Goal: Book appointment/travel/reservation

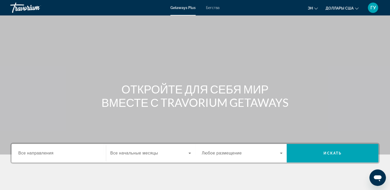
click at [217, 9] on span "Бегства" at bounding box center [213, 8] width 14 height 4
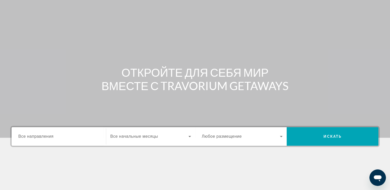
scroll to position [26, 0]
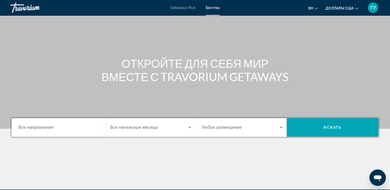
click at [53, 126] on input "Destination Все направления" at bounding box center [58, 128] width 81 height 6
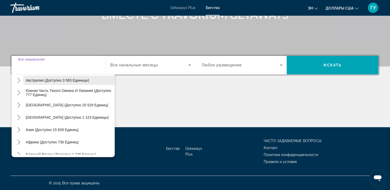
scroll to position [83, 0]
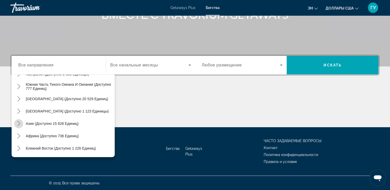
click at [18, 123] on icon "Переключить Азию (доступно 15 828 единиц) подменю" at bounding box center [18, 123] width 5 height 5
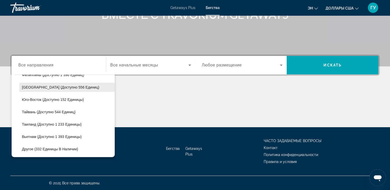
scroll to position [255, 0]
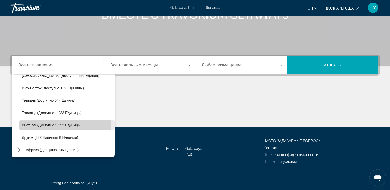
click at [39, 128] on span "Выберите направление: Вьетнам (доступно 1 393 единиц)" at bounding box center [66, 125] width 95 height 12
type input "**********"
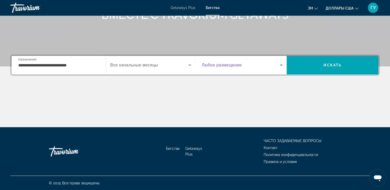
click at [280, 66] on icon "Виджет поиска" at bounding box center [281, 65] width 6 height 6
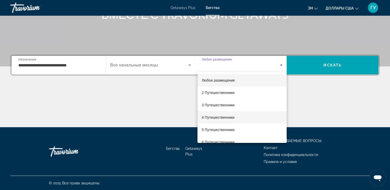
drag, startPoint x: 225, startPoint y: 117, endPoint x: 225, endPoint y: 114, distance: 3.1
click at [225, 116] on font "4 Путешественники" at bounding box center [217, 117] width 33 height 4
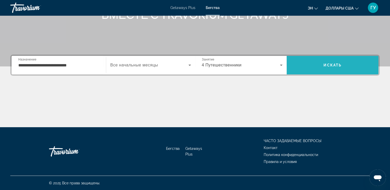
click at [333, 65] on span "Искать" at bounding box center [332, 65] width 18 height 4
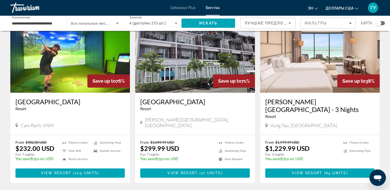
scroll to position [232, 0]
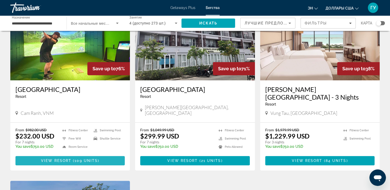
click at [80, 159] on span "109 units" at bounding box center [85, 161] width 23 height 4
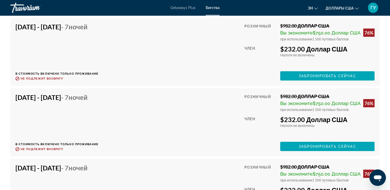
scroll to position [1545, 0]
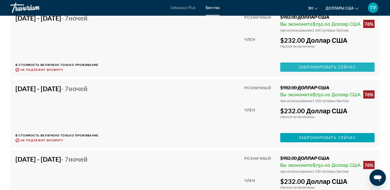
click at [349, 69] on span "Забронировать сейчас" at bounding box center [326, 67] width 57 height 4
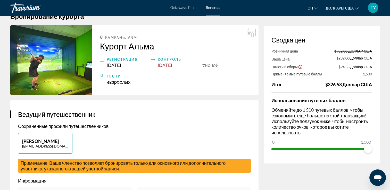
scroll to position [26, 0]
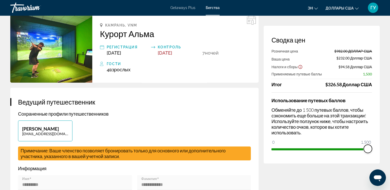
drag, startPoint x: 369, startPoint y: 151, endPoint x: 394, endPoint y: 165, distance: 29.5
click at [390, 164] on html "Skip to main content Getaways Plus Бегства эн English Español Français Italiano…" at bounding box center [195, 69] width 390 height 190
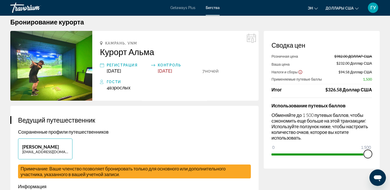
scroll to position [0, 0]
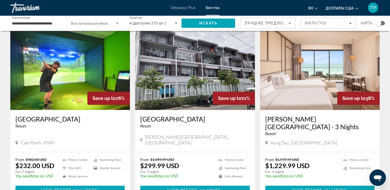
scroll to position [232, 0]
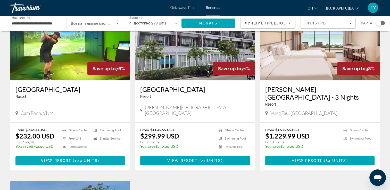
click at [85, 159] on span "109 units" at bounding box center [85, 161] width 23 height 4
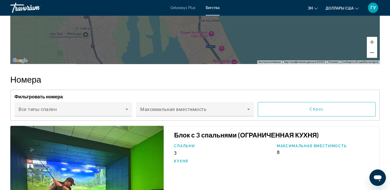
scroll to position [824, 0]
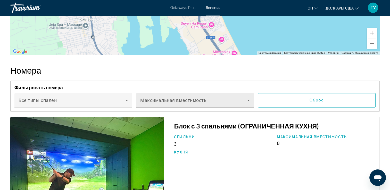
click at [245, 107] on div "Максимальная вместимость" at bounding box center [194, 100] width 109 height 14
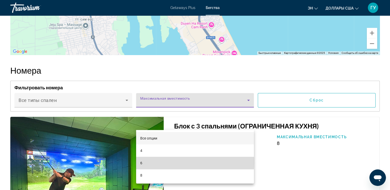
click at [144, 161] on mat-option "6" at bounding box center [195, 163] width 118 height 12
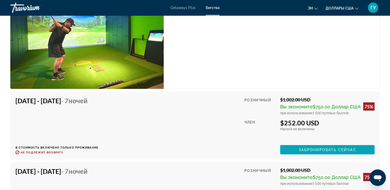
scroll to position [1030, 0]
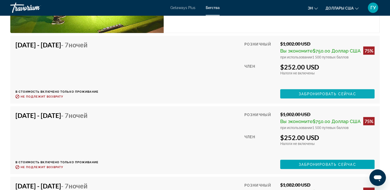
click at [308, 96] on span "Забронировать сейчас" at bounding box center [326, 94] width 57 height 4
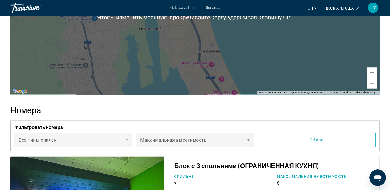
scroll to position [798, 0]
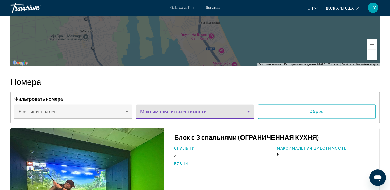
click at [203, 117] on span "Основное содержание" at bounding box center [193, 113] width 107 height 6
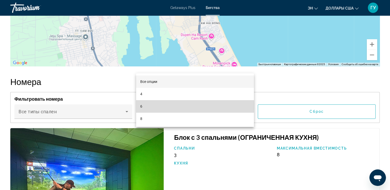
click at [144, 106] on mat-option "6" at bounding box center [195, 106] width 118 height 12
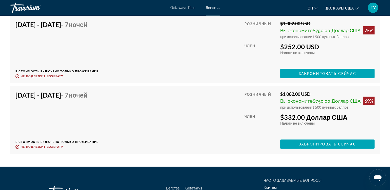
scroll to position [1082, 0]
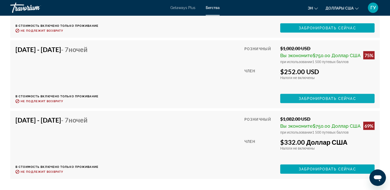
click at [327, 101] on span "Забронировать сейчас" at bounding box center [326, 99] width 57 height 4
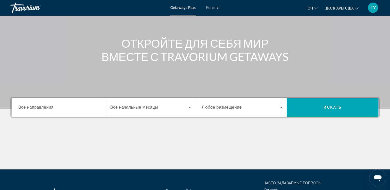
scroll to position [52, 0]
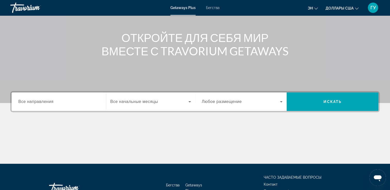
click at [67, 99] on input "Destination Все направления" at bounding box center [58, 102] width 81 height 6
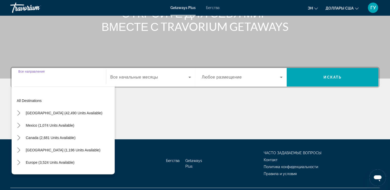
scroll to position [88, 0]
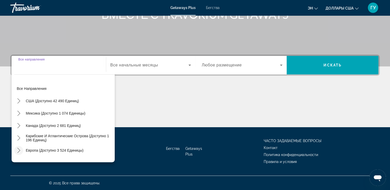
click at [19, 151] on icon "Переключить подменю «Европа» (доступно 3 524 единиц)" at bounding box center [18, 150] width 5 height 5
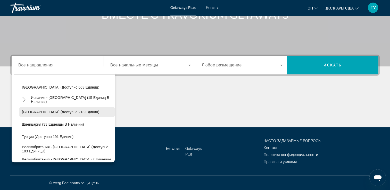
scroll to position [245, 0]
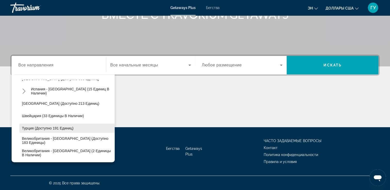
click at [46, 131] on span "Выберите направление: Турция (доступно 191 единиц)" at bounding box center [66, 128] width 95 height 12
type input "**********"
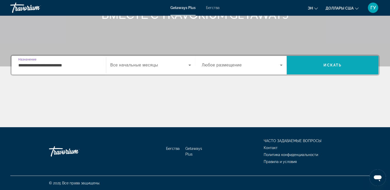
click at [339, 68] on span "Искать" at bounding box center [332, 65] width 92 height 12
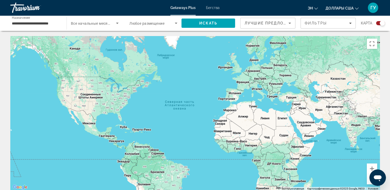
click at [136, 22] on span "Любое размещение" at bounding box center [146, 23] width 35 height 4
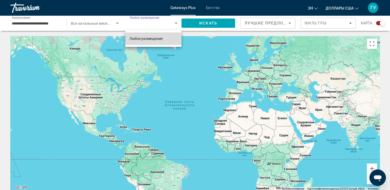
click at [143, 39] on span "Любое размещение" at bounding box center [145, 39] width 33 height 4
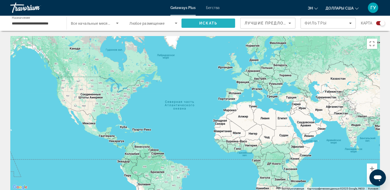
click at [224, 24] on span "Искать" at bounding box center [208, 23] width 54 height 12
drag, startPoint x: 37, startPoint y: 22, endPoint x: 41, endPoint y: 23, distance: 3.9
click at [38, 23] on input "**********" at bounding box center [36, 23] width 48 height 6
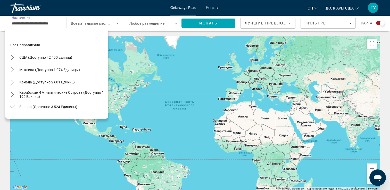
scroll to position [253, 0]
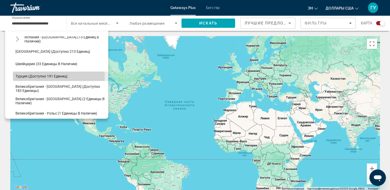
drag, startPoint x: 41, startPoint y: 23, endPoint x: 38, endPoint y: 77, distance: 54.4
click at [38, 77] on span "Турция (доступно 191 единиц)" at bounding box center [41, 76] width 52 height 4
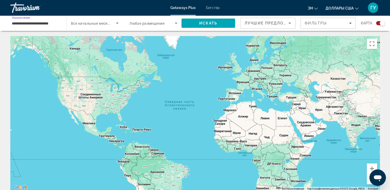
click at [383, 23] on div "Виджет поиска" at bounding box center [381, 23] width 5 height 5
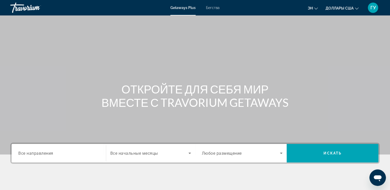
click at [76, 149] on div "Виджет поиска" at bounding box center [58, 153] width 81 height 15
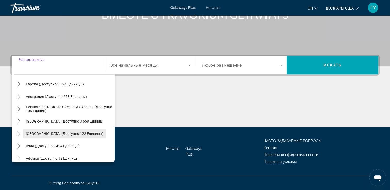
scroll to position [32, 0]
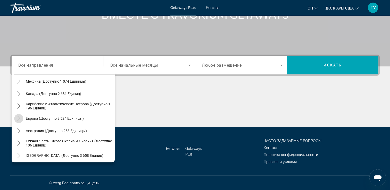
click at [18, 120] on icon "Переключить подменю «Европа» (доступно 3 524 единиц)" at bounding box center [18, 118] width 5 height 5
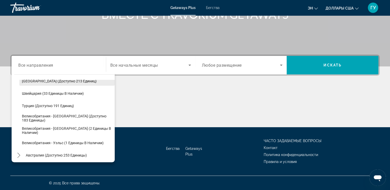
scroll to position [270, 0]
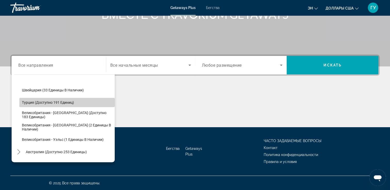
click at [72, 101] on span "Турция (доступно 191 единиц)" at bounding box center [48, 102] width 52 height 4
type input "**********"
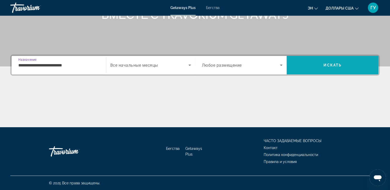
click at [324, 65] on span "Искать" at bounding box center [332, 65] width 18 height 4
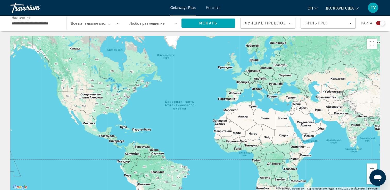
click at [215, 7] on span "Бегства" at bounding box center [213, 8] width 14 height 4
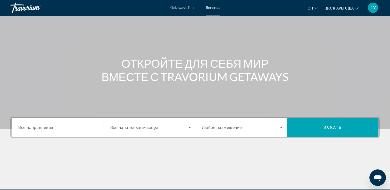
click at [60, 123] on div "Виджет поиска" at bounding box center [58, 127] width 81 height 15
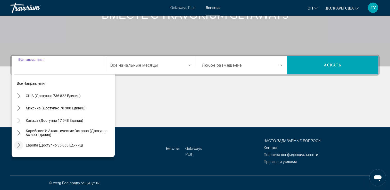
scroll to position [26, 0]
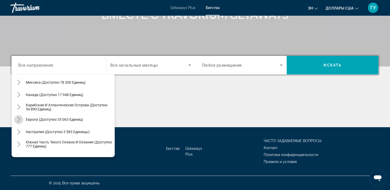
click at [19, 119] on icon "Переключить Европа (доступно 35 063 единиц) подменю" at bounding box center [18, 119] width 5 height 5
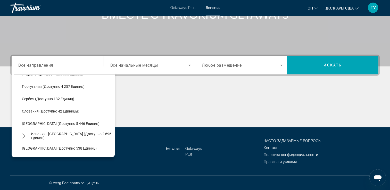
scroll to position [283, 0]
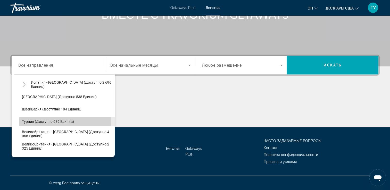
click at [50, 120] on span "Турция (доступно 689 единиц)" at bounding box center [48, 121] width 52 height 4
type input "**********"
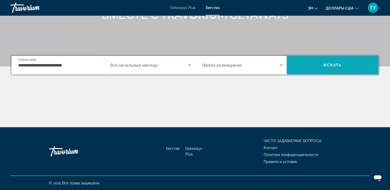
click at [334, 66] on span "Искать" at bounding box center [332, 65] width 18 height 4
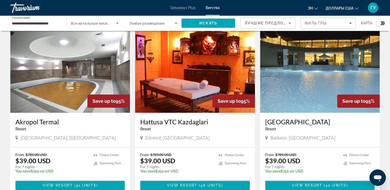
scroll to position [206, 0]
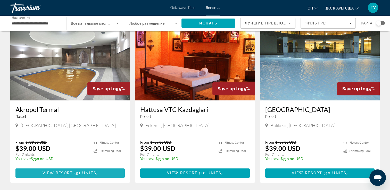
click at [76, 173] on span "91 units" at bounding box center [86, 173] width 20 height 4
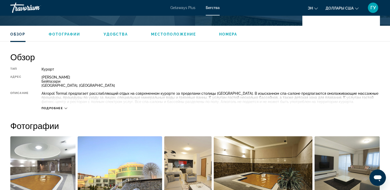
scroll to position [155, 0]
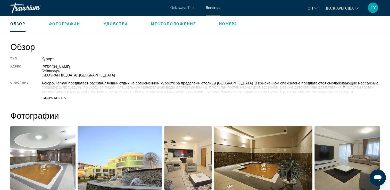
click at [64, 98] on div "Подробнее" at bounding box center [54, 97] width 26 height 3
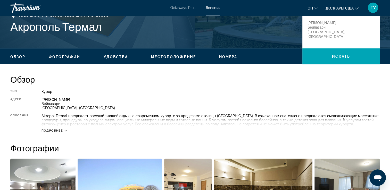
scroll to position [122, 0]
click at [66, 130] on icon "Основное содержание" at bounding box center [65, 130] width 3 height 3
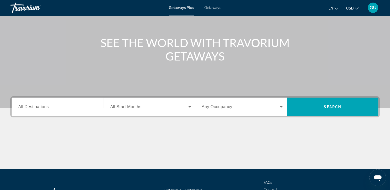
scroll to position [77, 0]
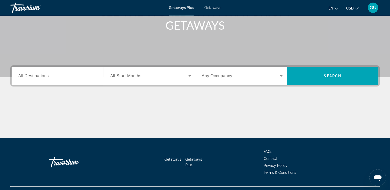
click at [210, 8] on span "Getaways" at bounding box center [212, 8] width 17 height 4
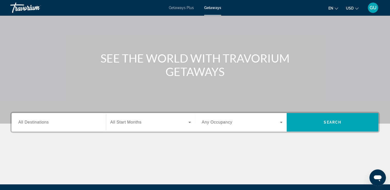
scroll to position [77, 0]
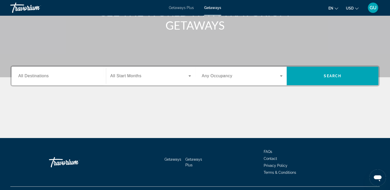
click at [54, 76] on input "Destination All Destinations" at bounding box center [58, 76] width 81 height 6
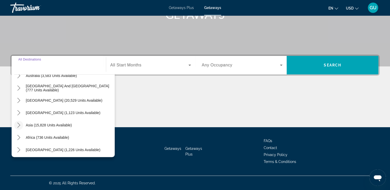
scroll to position [83, 0]
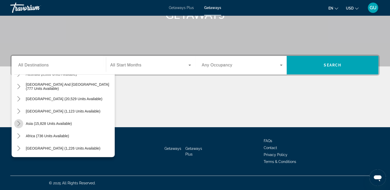
click at [18, 123] on icon "Toggle Asia (15,828 units available) submenu" at bounding box center [18, 123] width 5 height 5
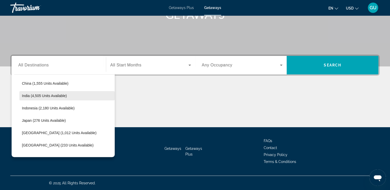
scroll to position [152, 0]
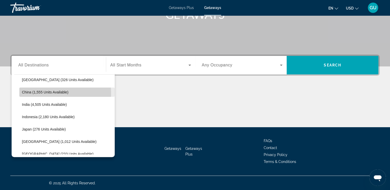
click at [46, 93] on span "China (1,555 units available)" at bounding box center [45, 92] width 46 height 4
type input "**********"
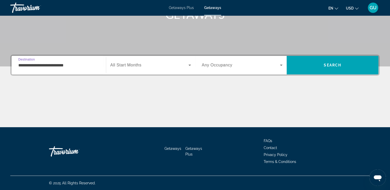
click at [242, 59] on div "Search widget" at bounding box center [242, 65] width 81 height 14
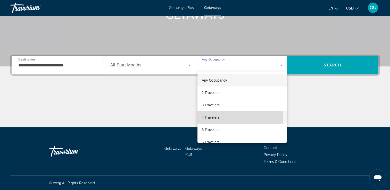
click at [212, 120] on span "4 Travelers" at bounding box center [210, 117] width 18 height 6
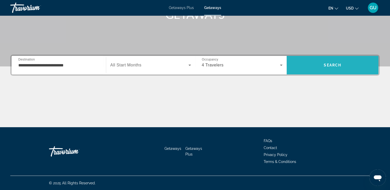
click at [331, 66] on span "Search" at bounding box center [332, 65] width 18 height 4
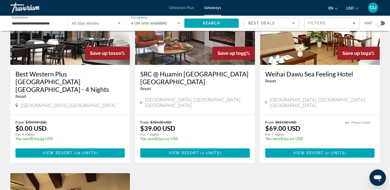
scroll to position [258, 0]
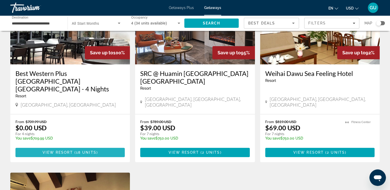
click at [76, 150] on span "18 units" at bounding box center [86, 152] width 20 height 4
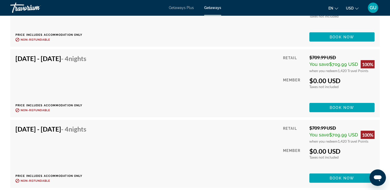
scroll to position [1159, 0]
